Goal: Task Accomplishment & Management: Manage account settings

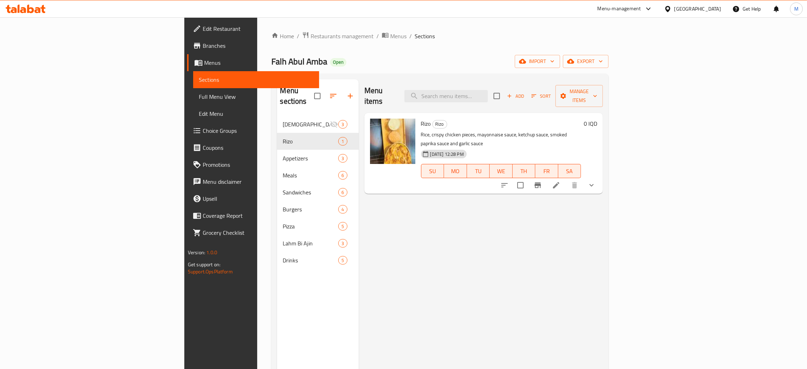
click at [716, 7] on div "[GEOGRAPHIC_DATA]" at bounding box center [697, 9] width 47 height 8
click at [640, 186] on div "[GEOGRAPHIC_DATA]" at bounding box center [644, 186] width 47 height 8
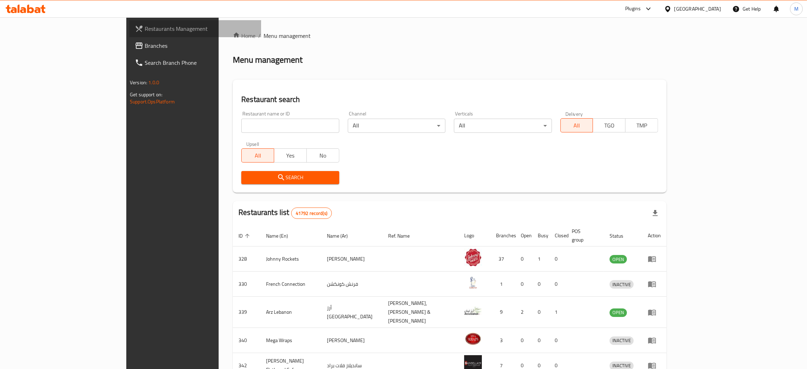
click at [145, 24] on span "Restaurants Management" at bounding box center [200, 28] width 111 height 8
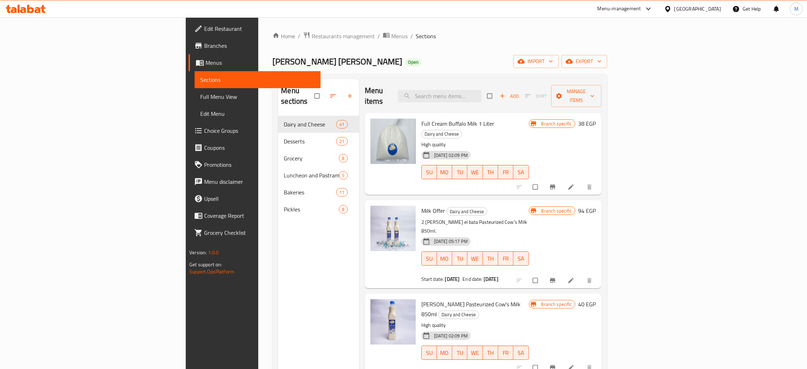
click at [272, 43] on div "Home / Restaurants management / Menus / Sections Sara El Batta Open import expo…" at bounding box center [439, 242] width 334 height 422
click at [312, 40] on span "Restaurants management" at bounding box center [343, 36] width 63 height 8
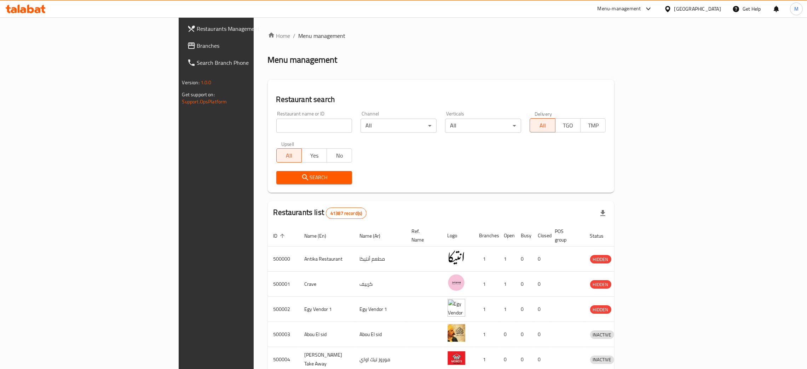
click at [276, 126] on input "search" at bounding box center [314, 125] width 76 height 14
paste input "684484"
type input "684484"
click button "Search" at bounding box center [314, 177] width 76 height 13
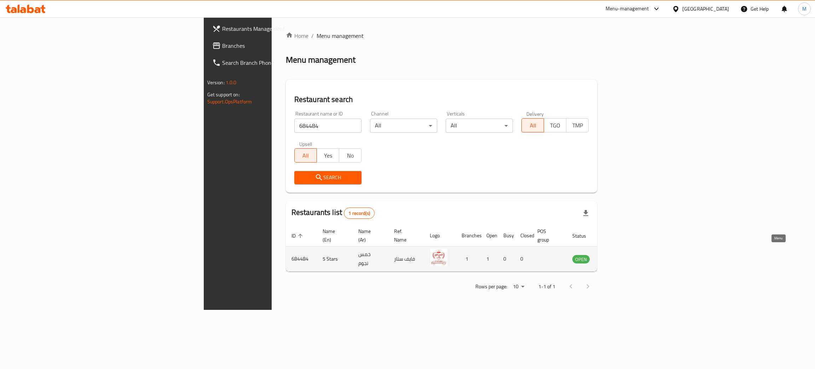
click at [618, 256] on icon "enhanced table" at bounding box center [614, 259] width 8 height 6
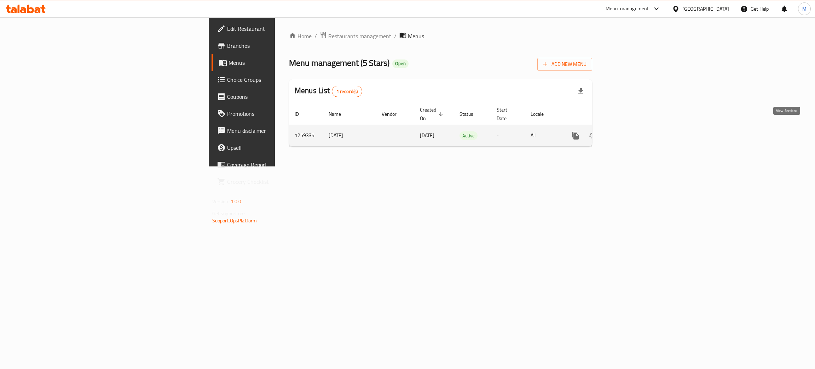
click at [631, 131] on icon "enhanced table" at bounding box center [626, 135] width 8 height 8
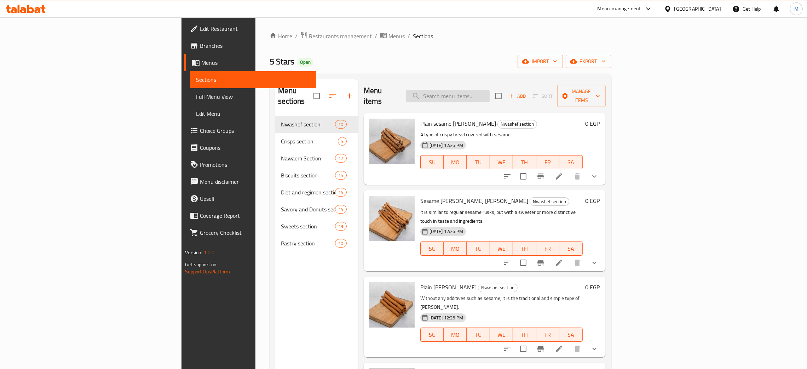
click at [490, 90] on input "search" at bounding box center [447, 96] width 83 height 12
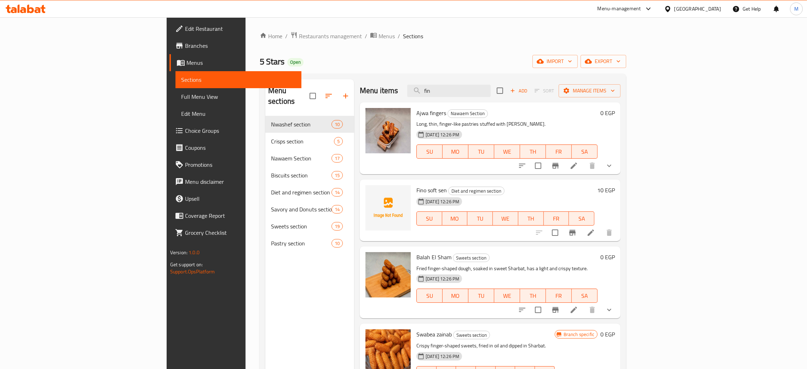
type input "fin"
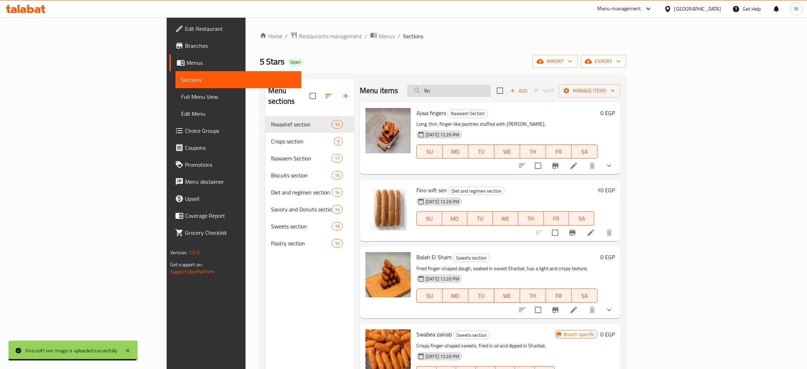
drag, startPoint x: 493, startPoint y: 87, endPoint x: 468, endPoint y: 90, distance: 25.3
click at [468, 90] on input "fin" at bounding box center [448, 91] width 83 height 12
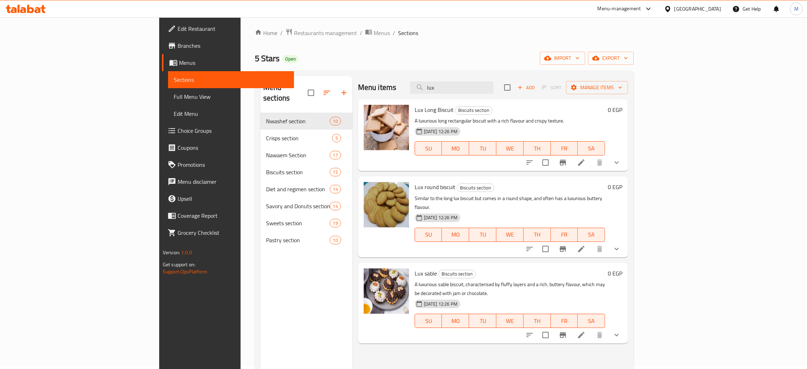
scroll to position [53, 0]
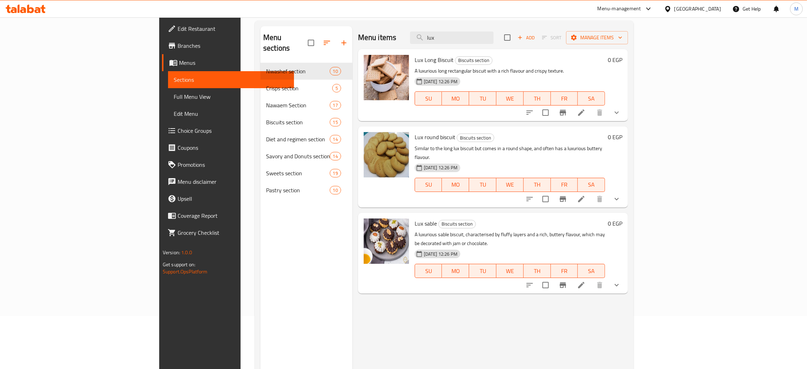
type input "lux"
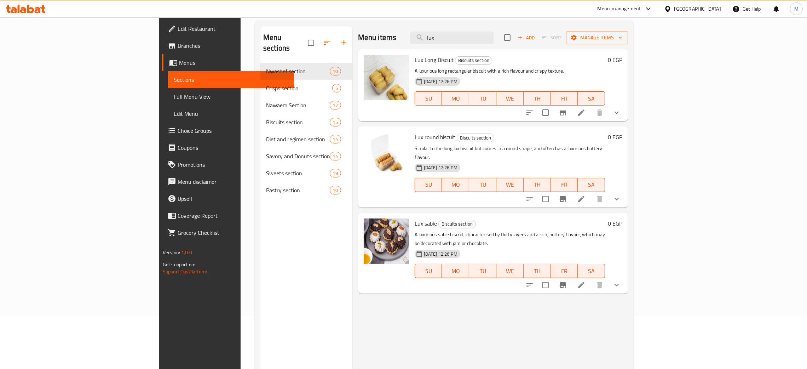
drag, startPoint x: 498, startPoint y: 37, endPoint x: 461, endPoint y: 40, distance: 37.2
click at [461, 40] on div "Menu items lux Add Sort Manage items" at bounding box center [493, 37] width 270 height 23
click at [463, 38] on div "Menu items lux Add Sort Manage items" at bounding box center [493, 37] width 270 height 23
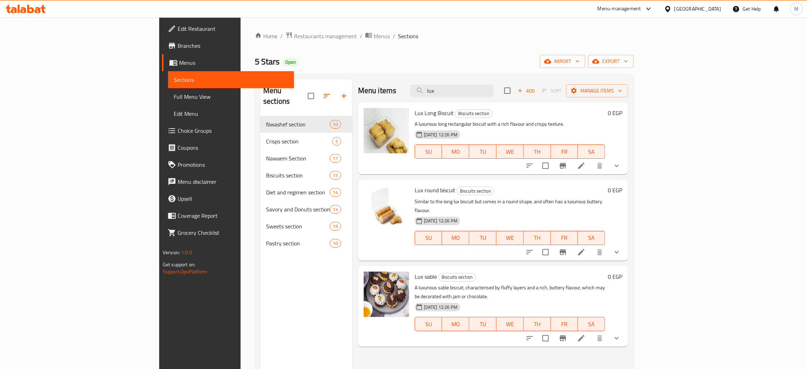
drag, startPoint x: 491, startPoint y: 102, endPoint x: 459, endPoint y: 90, distance: 33.6
click at [459, 90] on div "Menu items lux Add Sort Manage items" at bounding box center [493, 90] width 270 height 23
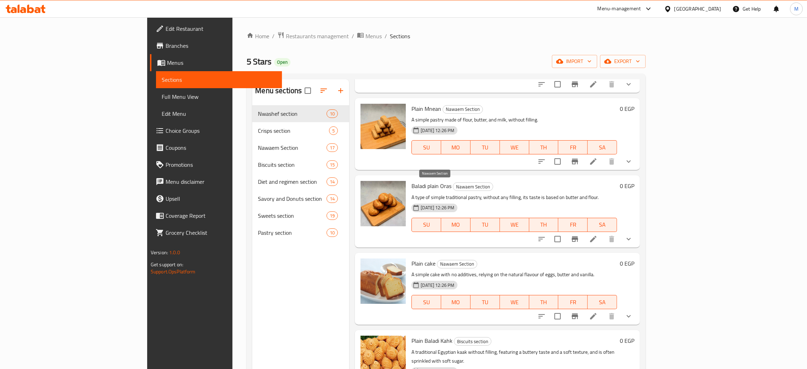
scroll to position [212, 0]
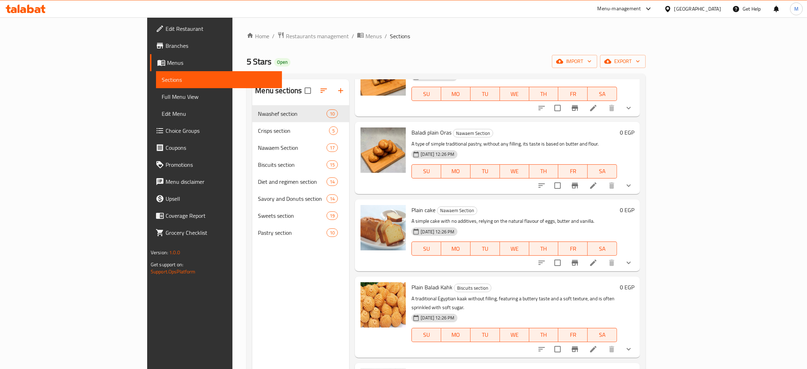
type input "pla"
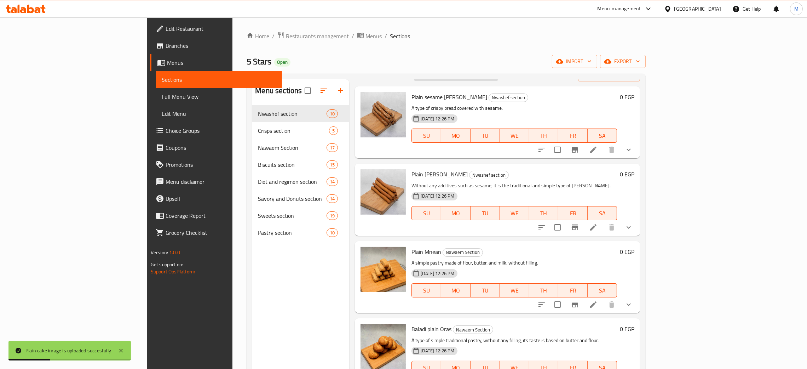
scroll to position [0, 0]
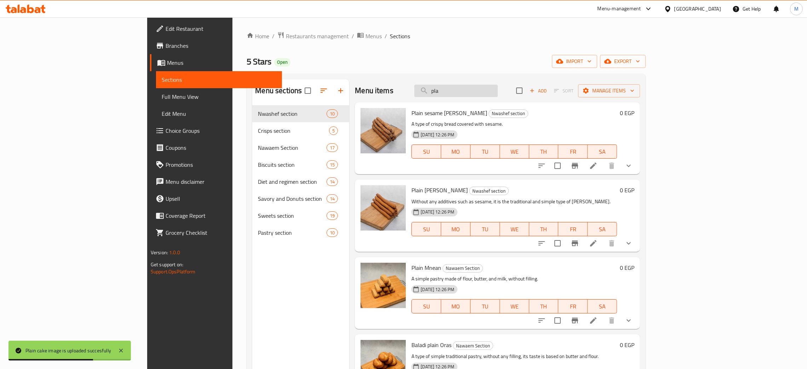
drag, startPoint x: 491, startPoint y: 102, endPoint x: 495, endPoint y: 93, distance: 10.1
click at [492, 96] on div "Menu items pla Add Sort Manage items" at bounding box center [497, 90] width 285 height 23
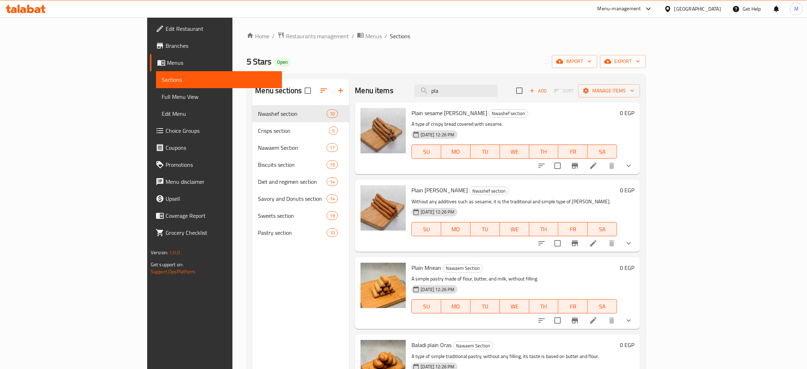
drag, startPoint x: 495, startPoint y: 95, endPoint x: 463, endPoint y: 93, distance: 31.9
click at [463, 93] on div "Menu items pla Add Sort Manage items" at bounding box center [497, 90] width 285 height 23
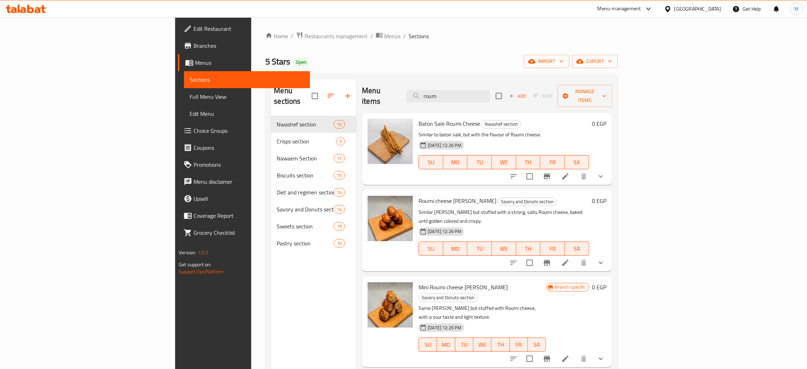
type input "roum"
drag, startPoint x: 513, startPoint y: 88, endPoint x: 466, endPoint y: 87, distance: 47.1
click at [466, 87] on div "Menu items roum Add Sort Manage items" at bounding box center [487, 96] width 250 height 34
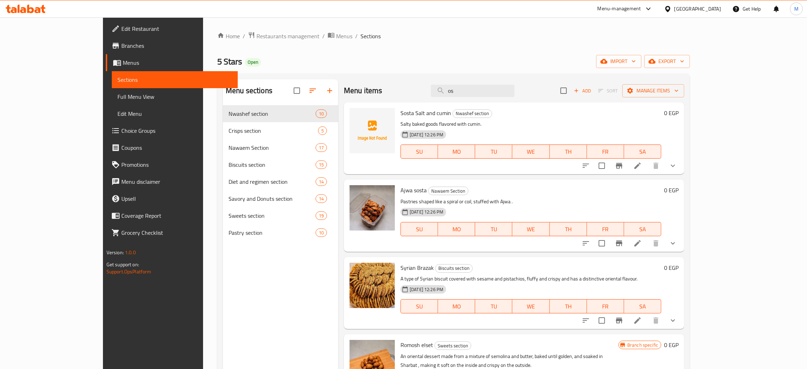
type input "os"
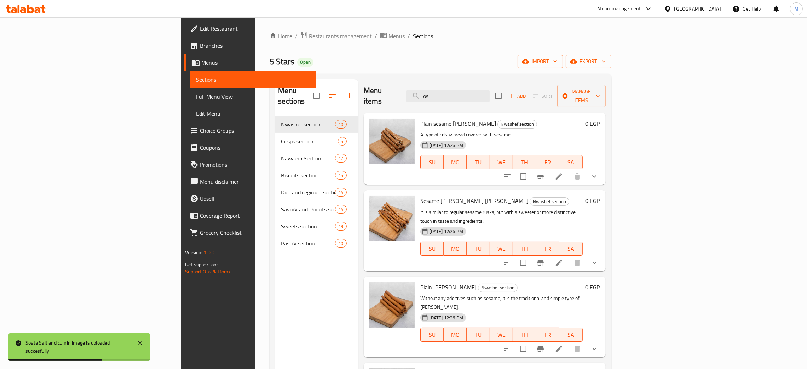
drag, startPoint x: 500, startPoint y: 91, endPoint x: 464, endPoint y: 86, distance: 35.6
click at [464, 86] on div "Menu items os Add Sort Manage items" at bounding box center [485, 96] width 242 height 34
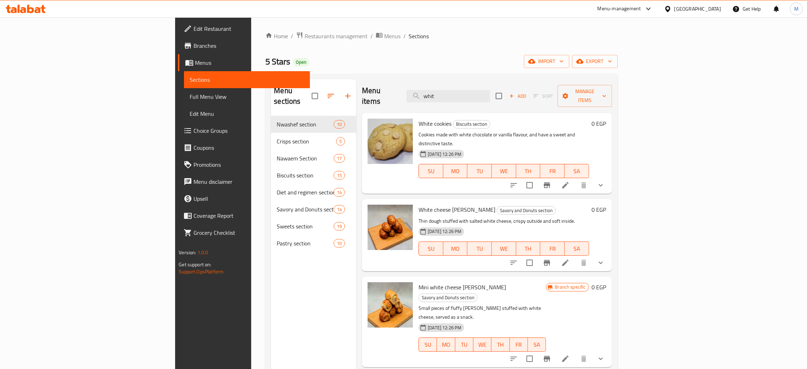
type input "whit"
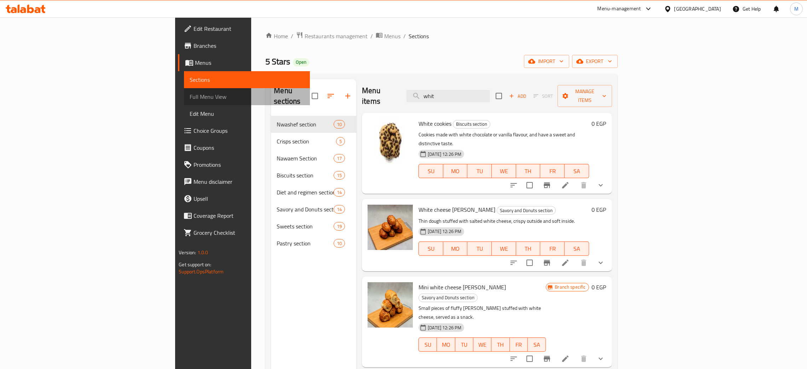
click at [190, 93] on span "Full Menu View" at bounding box center [247, 96] width 115 height 8
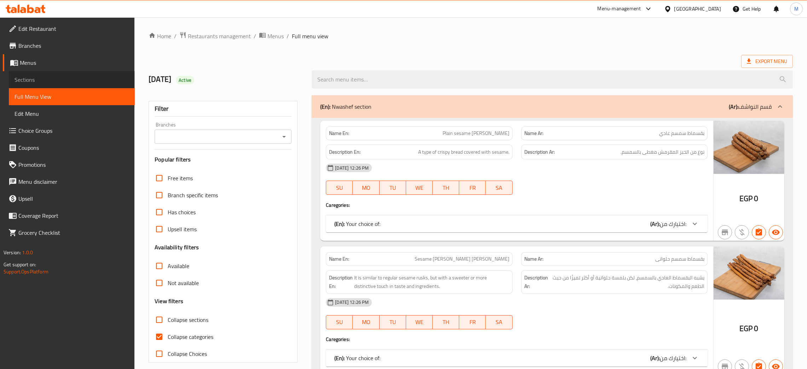
click at [19, 79] on span "Sections" at bounding box center [72, 79] width 115 height 8
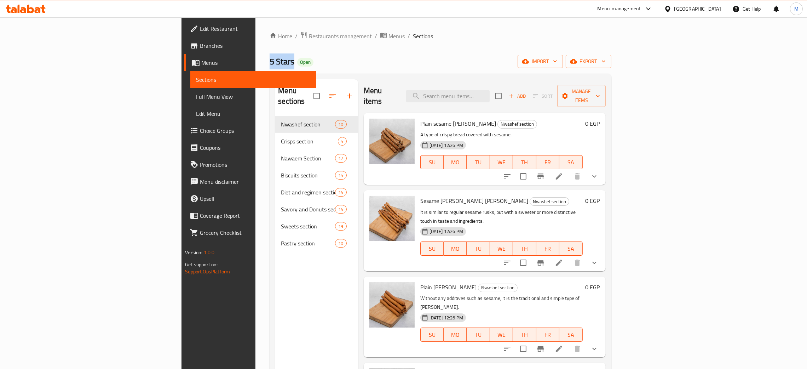
drag, startPoint x: 173, startPoint y: 63, endPoint x: 145, endPoint y: 59, distance: 28.5
click at [255, 59] on div "Home / Restaurants management / Menus / Sections 5 Stars Open import export Men…" at bounding box center [440, 242] width 370 height 450
copy span "5 Stars"
